Goal: Contribute content

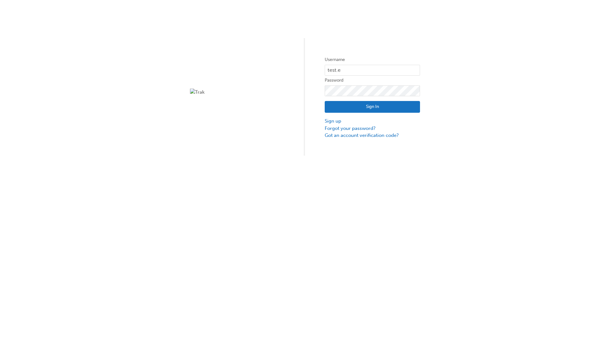
type input "test.e2e.user31"
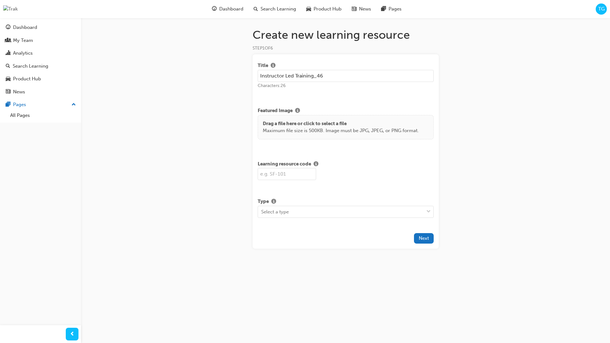
type input "Instructor Led Training_46"
click at [301, 176] on div at bounding box center [286, 174] width 59 height 13
